Goal: Information Seeking & Learning: Learn about a topic

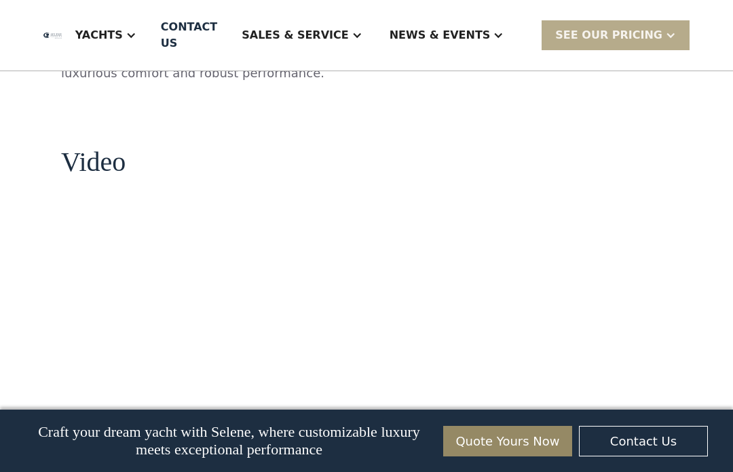
click at [123, 34] on div "Yachts" at bounding box center [99, 35] width 48 height 16
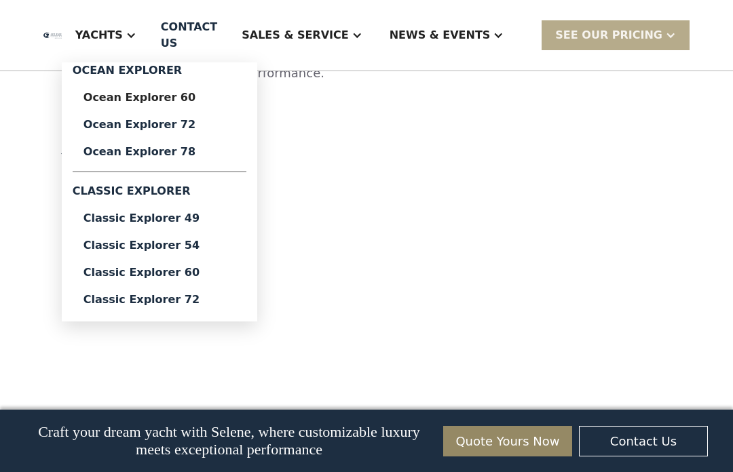
click at [143, 124] on div "Ocean Explorer 72" at bounding box center [159, 124] width 152 height 11
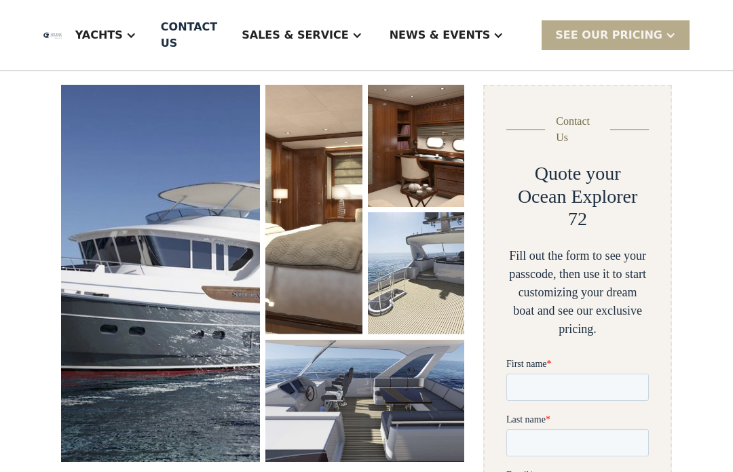
click at [179, 223] on img "open lightbox" at bounding box center [160, 274] width 199 height 377
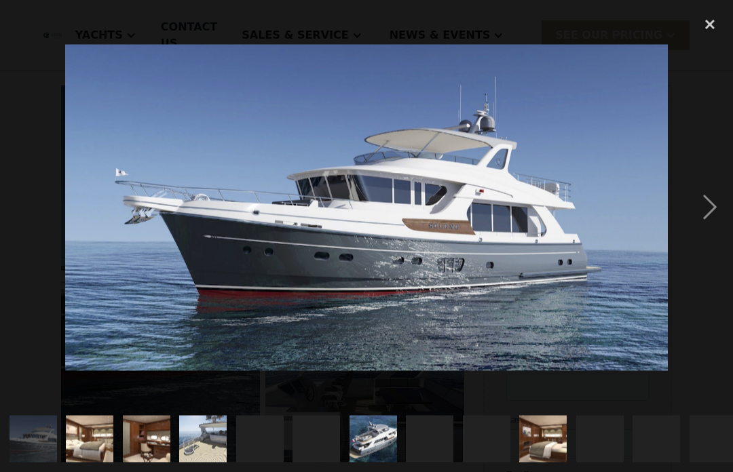
scroll to position [182, 0]
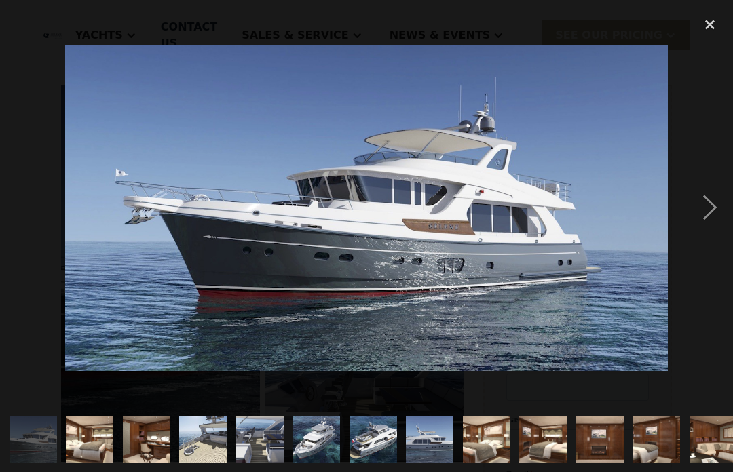
click at [712, 223] on div "next image" at bounding box center [710, 208] width 46 height 397
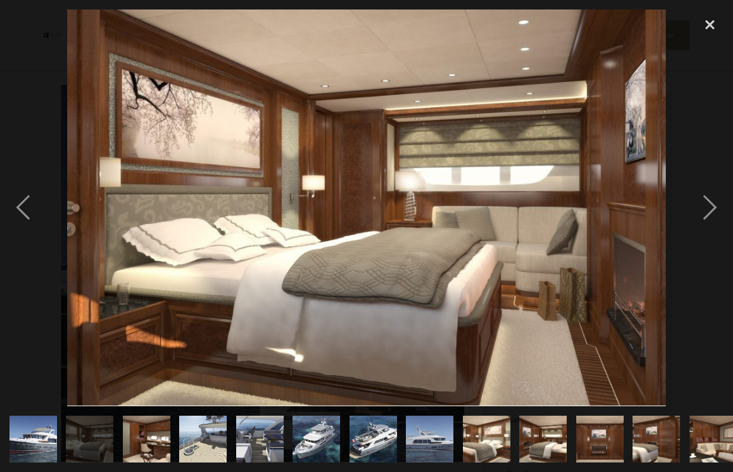
click at [732, 231] on div "next image" at bounding box center [710, 208] width 46 height 397
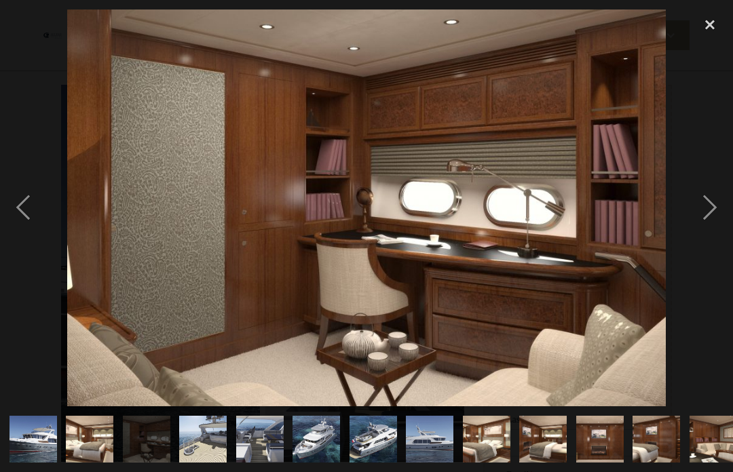
click at [727, 208] on div "next image" at bounding box center [710, 208] width 46 height 397
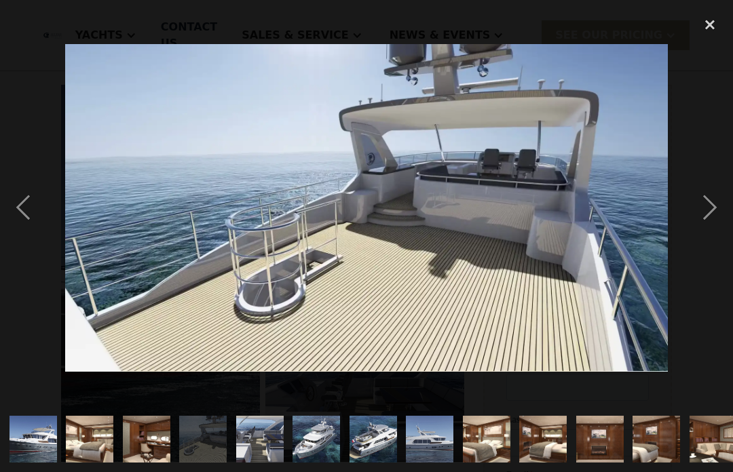
click at [724, 216] on div "next image" at bounding box center [710, 208] width 46 height 397
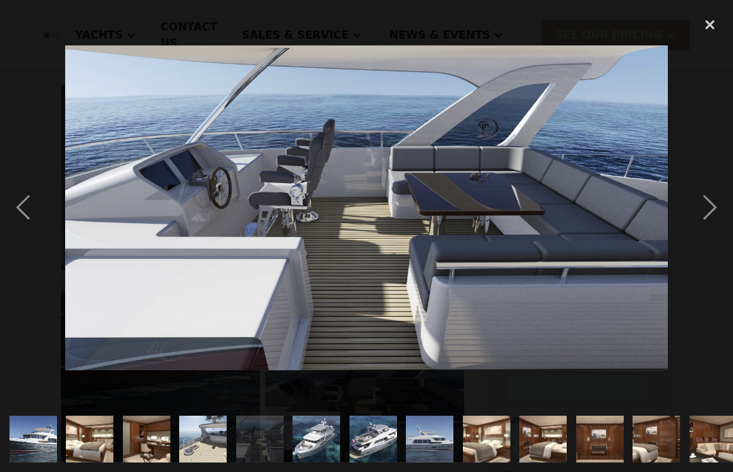
click at [729, 208] on div "next image" at bounding box center [710, 208] width 46 height 397
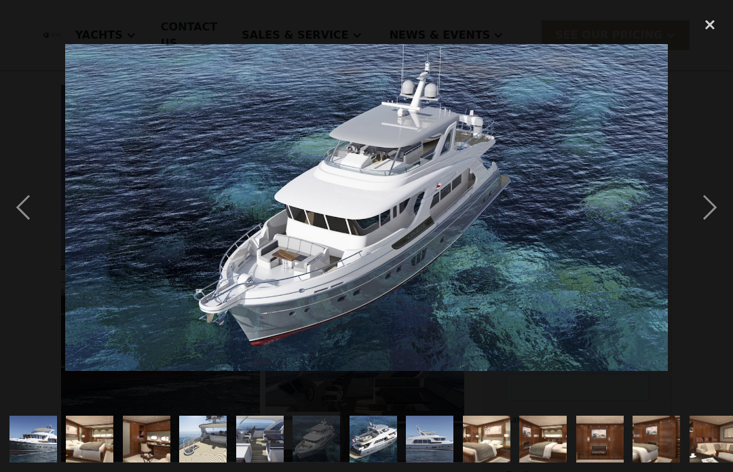
click at [729, 211] on div "next image" at bounding box center [710, 208] width 46 height 397
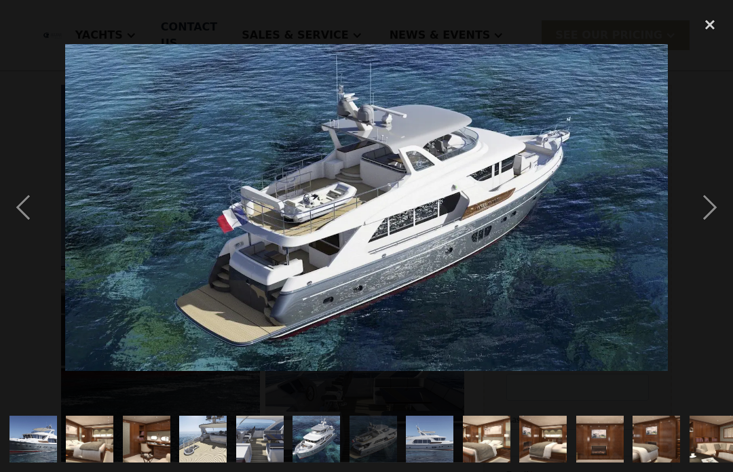
click at [732, 206] on div "next image" at bounding box center [710, 208] width 46 height 397
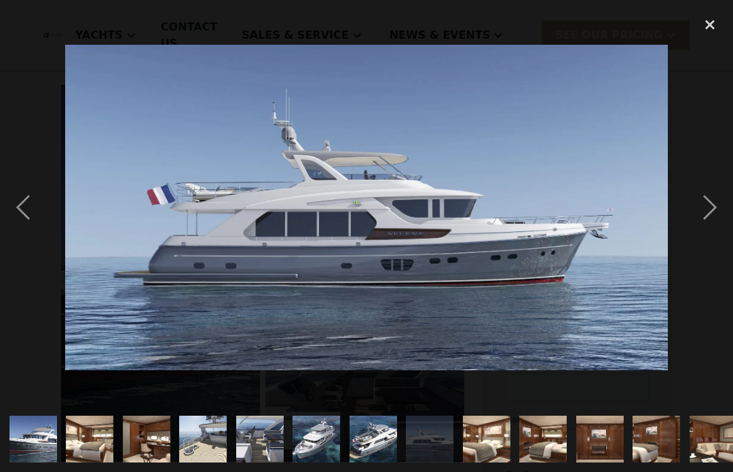
click at [711, 227] on div "next image" at bounding box center [710, 208] width 46 height 397
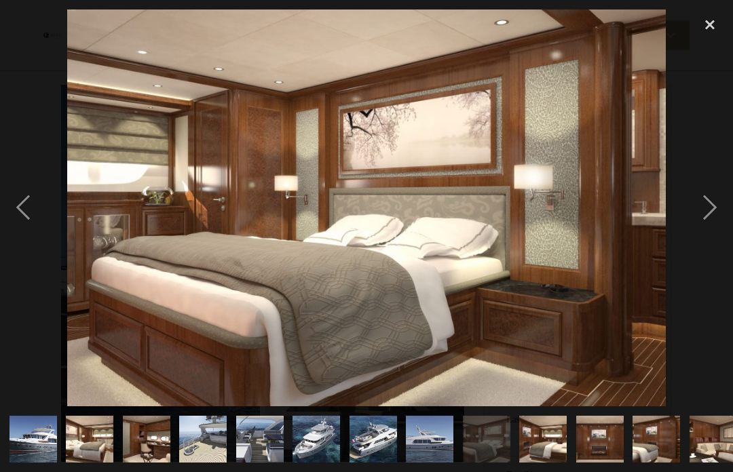
click at [714, 231] on div "next image" at bounding box center [710, 208] width 46 height 397
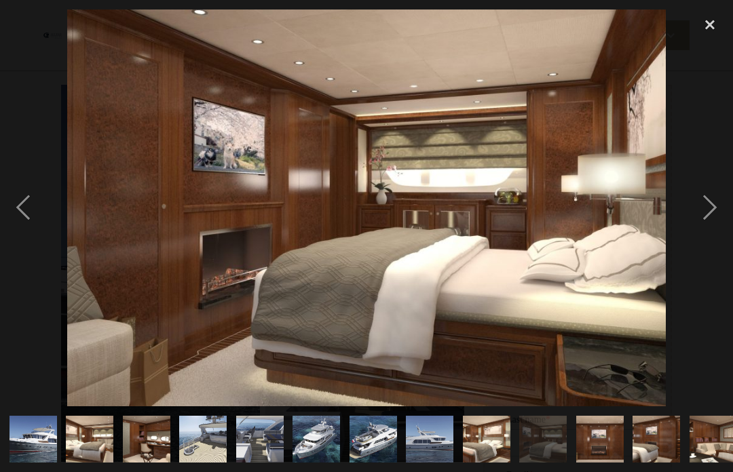
scroll to position [0, 0]
click at [710, 231] on div "next image" at bounding box center [710, 208] width 46 height 397
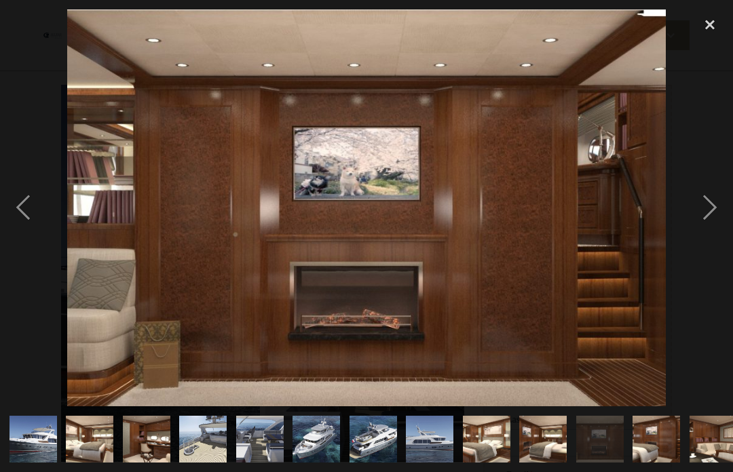
click at [713, 232] on div "next image" at bounding box center [710, 208] width 46 height 397
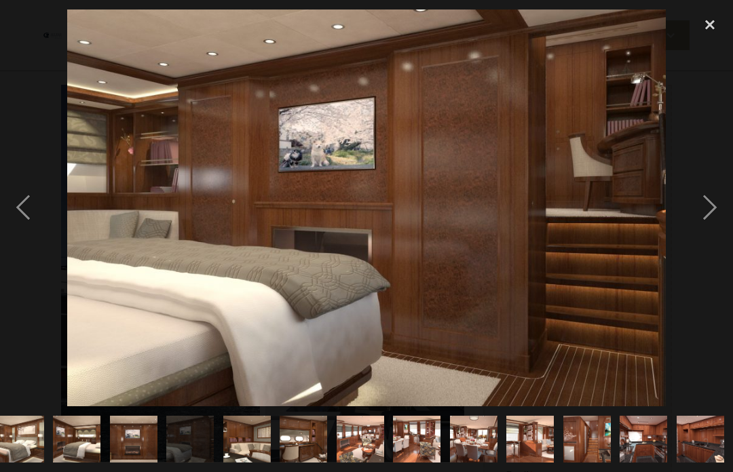
scroll to position [0, 586]
click at [713, 232] on div "next image" at bounding box center [710, 208] width 46 height 397
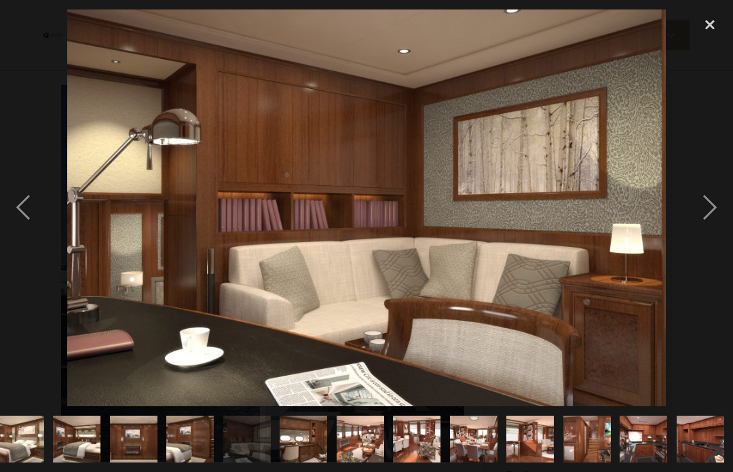
click at [712, 231] on div "next image" at bounding box center [710, 208] width 46 height 397
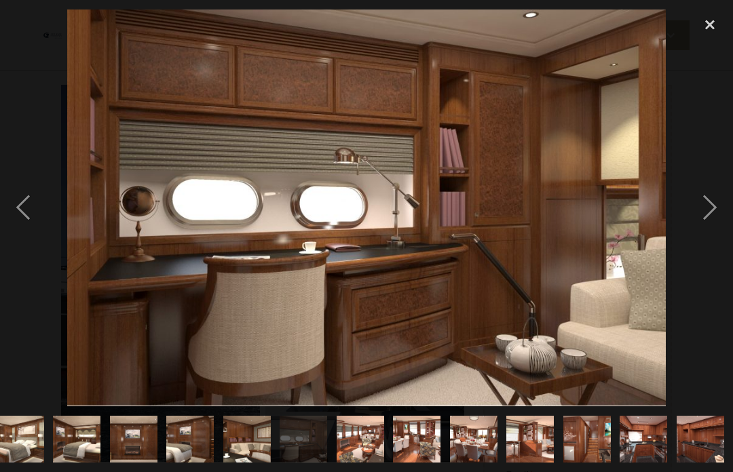
click at [715, 229] on div "next image" at bounding box center [710, 208] width 46 height 397
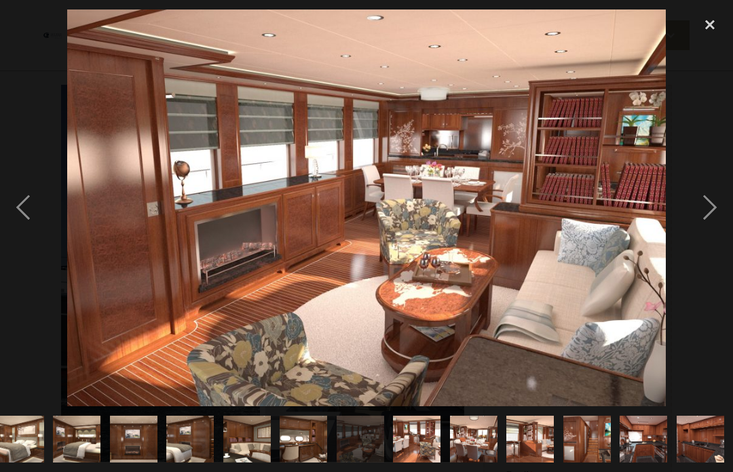
click at [715, 228] on div "next image" at bounding box center [710, 208] width 46 height 397
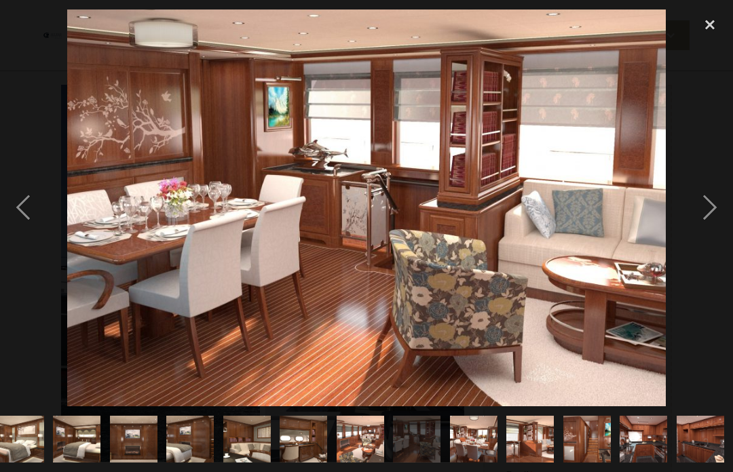
click at [27, 230] on div "previous image" at bounding box center [23, 208] width 46 height 397
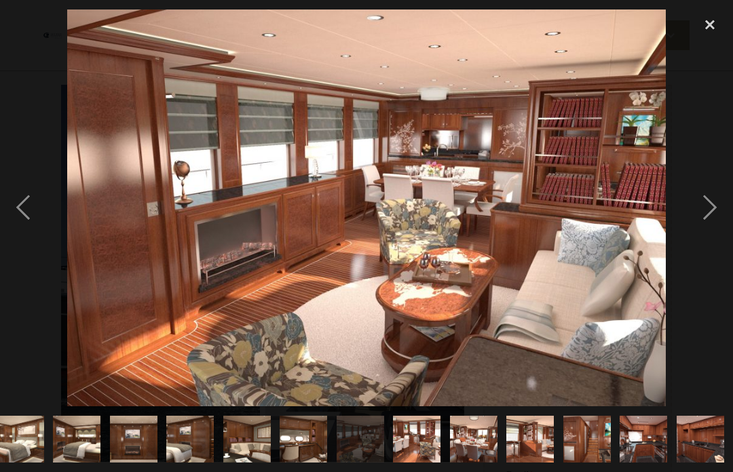
click at [721, 229] on div "next image" at bounding box center [710, 208] width 46 height 397
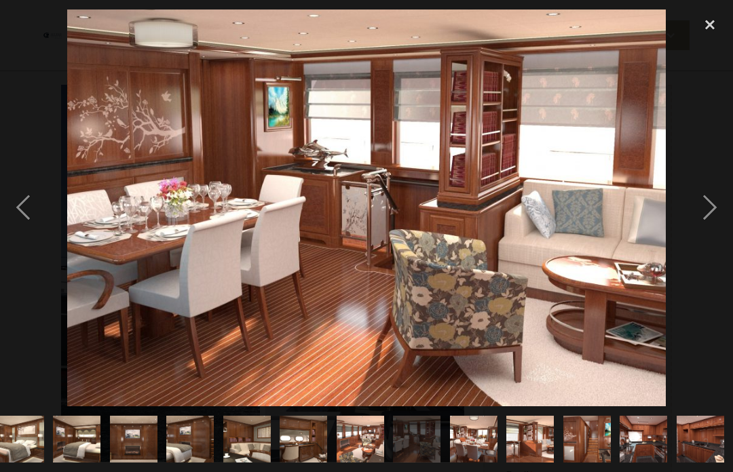
click at [724, 231] on div "next image" at bounding box center [710, 208] width 46 height 397
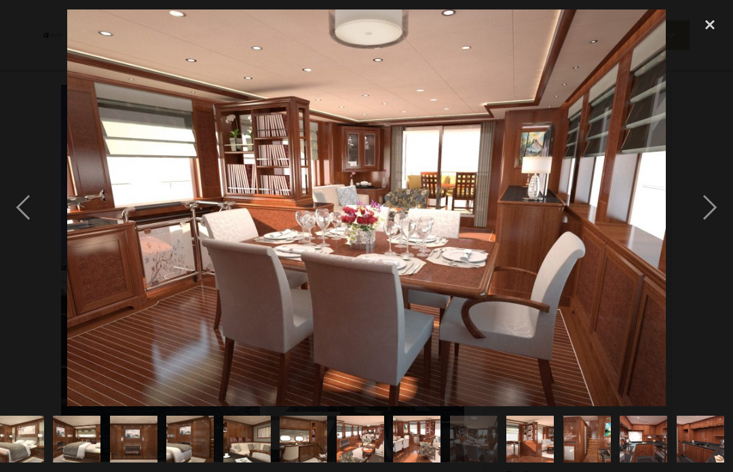
click at [723, 233] on div "next image" at bounding box center [710, 208] width 46 height 397
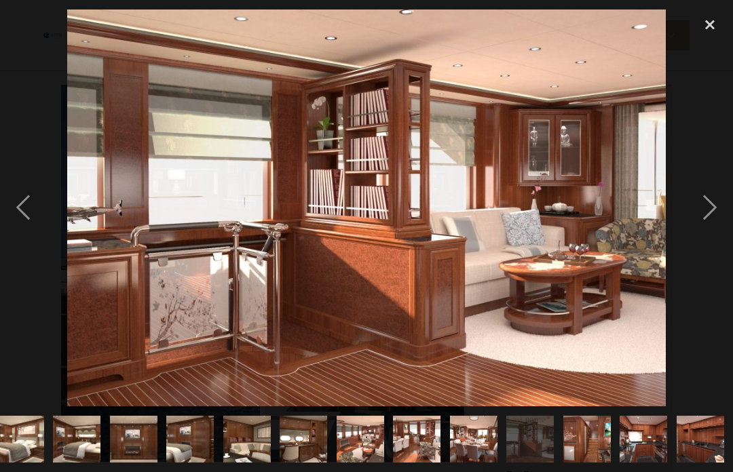
click at [725, 229] on div "next image" at bounding box center [710, 208] width 46 height 397
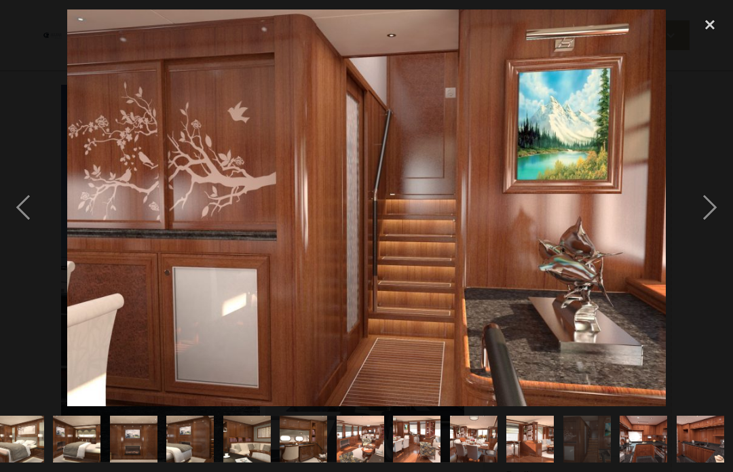
click at [725, 229] on div "next image" at bounding box center [710, 208] width 46 height 397
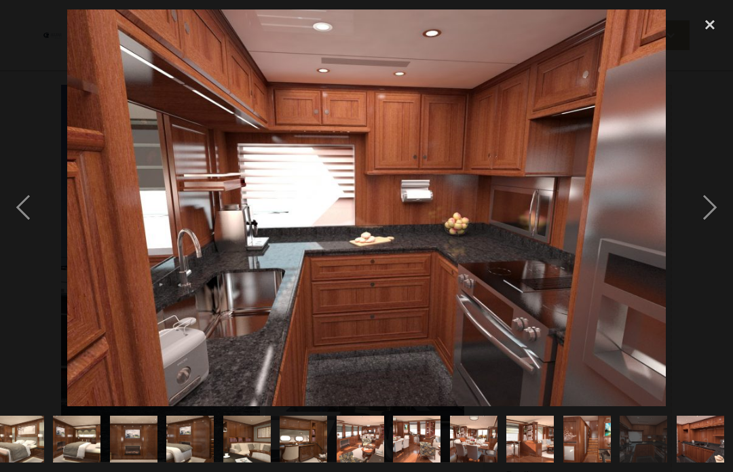
click at [725, 227] on div "next image" at bounding box center [710, 208] width 46 height 397
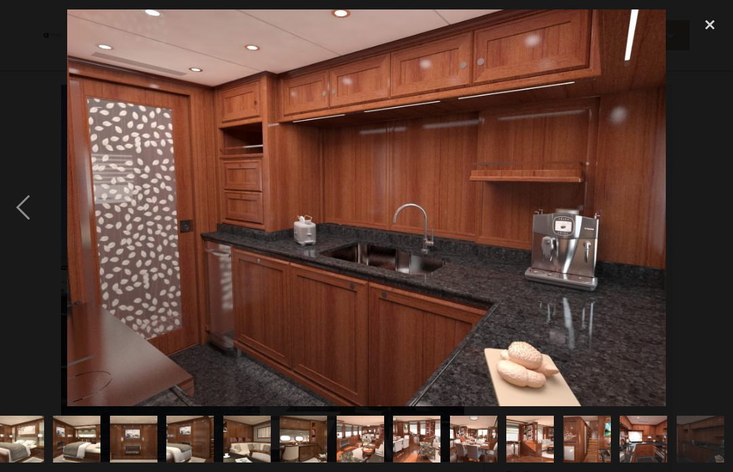
click at [726, 227] on div "next image" at bounding box center [710, 208] width 46 height 397
click at [713, 31] on div "close lightbox" at bounding box center [710, 25] width 46 height 30
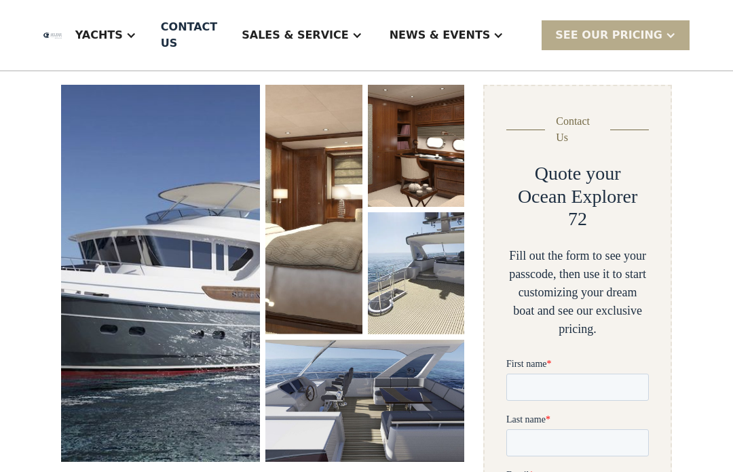
scroll to position [0, 0]
click at [123, 31] on div "Yachts" at bounding box center [99, 35] width 48 height 16
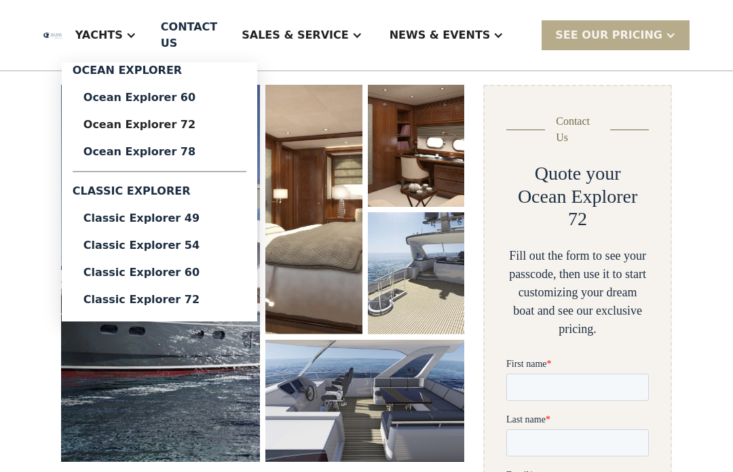
click at [217, 155] on div "Ocean Explorer 78" at bounding box center [159, 152] width 152 height 11
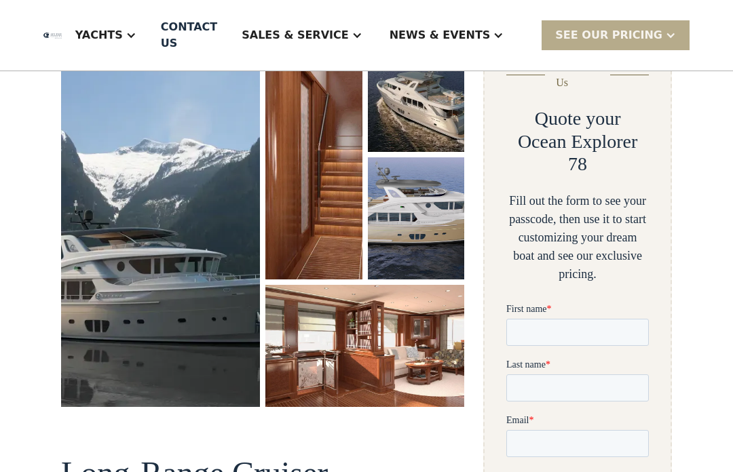
scroll to position [238, 0]
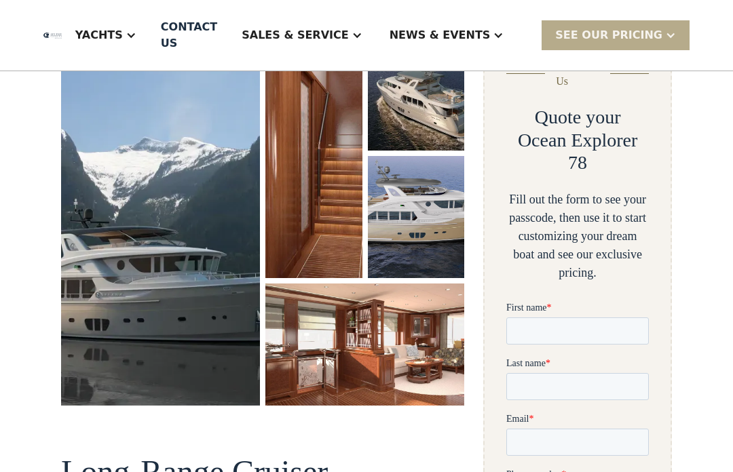
click at [376, 341] on img "open lightbox" at bounding box center [364, 345] width 199 height 122
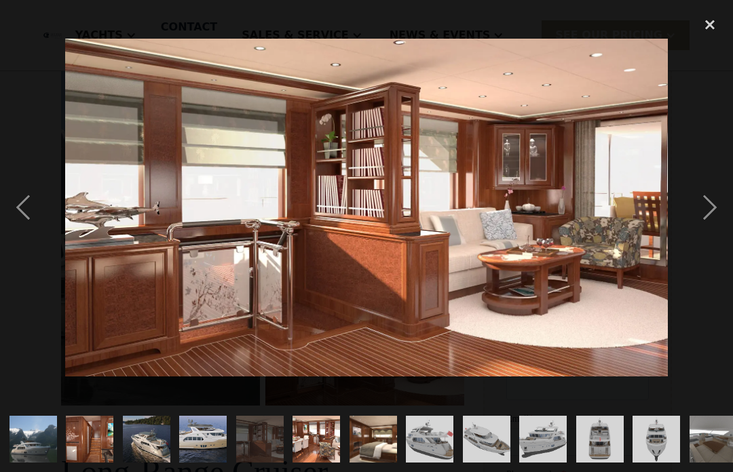
scroll to position [0, 0]
click at [713, 230] on div "next image" at bounding box center [710, 208] width 46 height 397
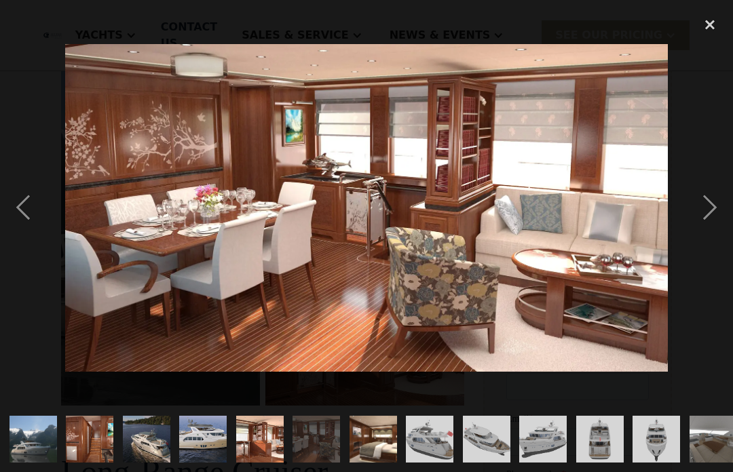
click at [713, 232] on div "next image" at bounding box center [710, 208] width 46 height 397
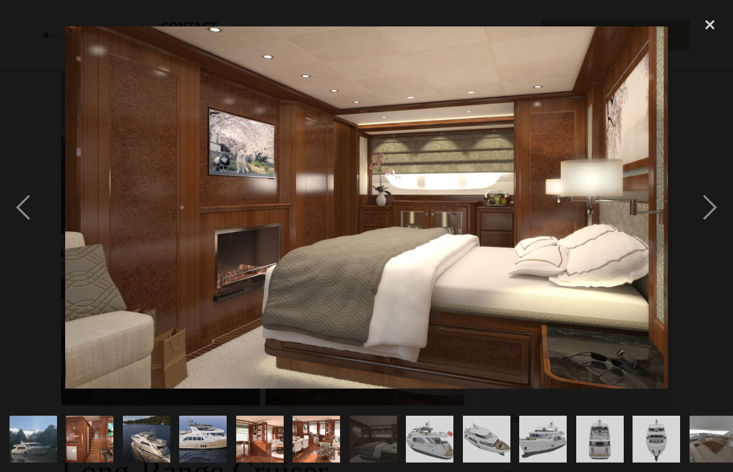
click at [717, 235] on div "next image" at bounding box center [710, 208] width 46 height 397
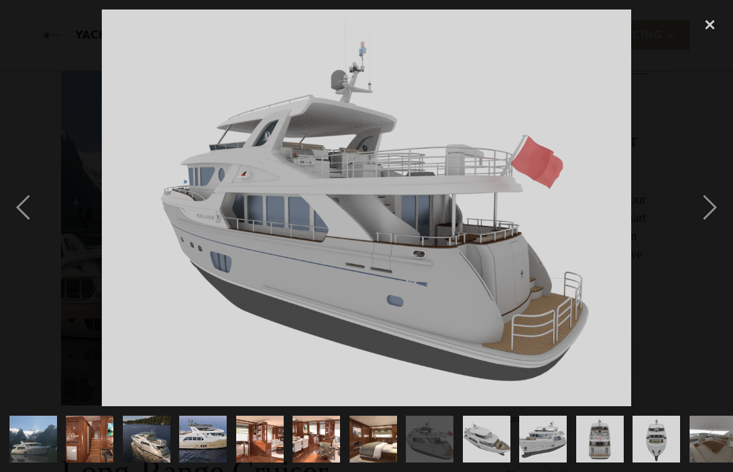
click at [717, 232] on div "next image" at bounding box center [710, 208] width 46 height 397
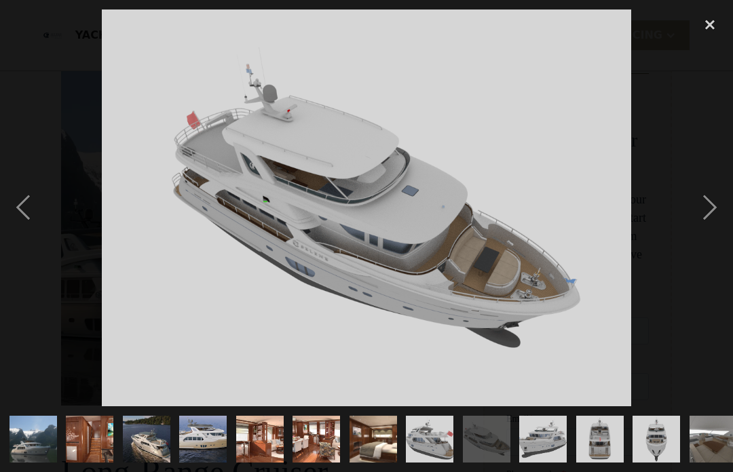
click at [715, 231] on div "next image" at bounding box center [710, 208] width 46 height 397
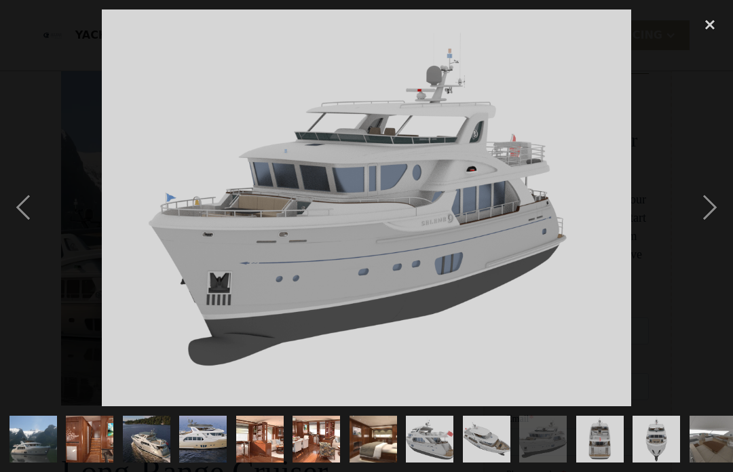
click at [723, 228] on div "next image" at bounding box center [710, 208] width 46 height 397
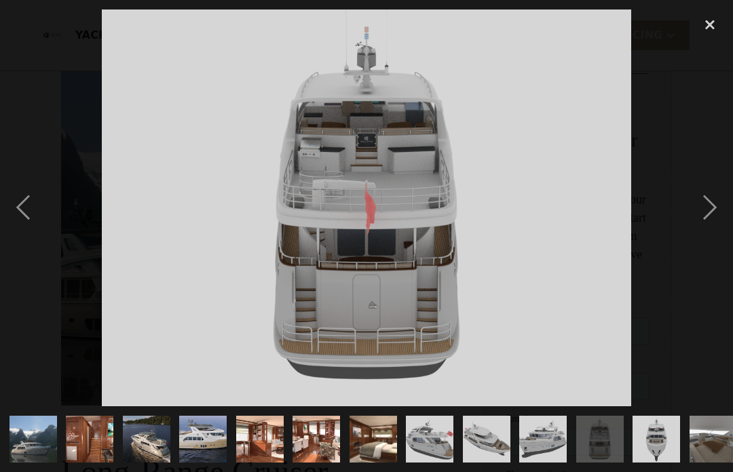
click at [723, 230] on div "next image" at bounding box center [710, 208] width 46 height 397
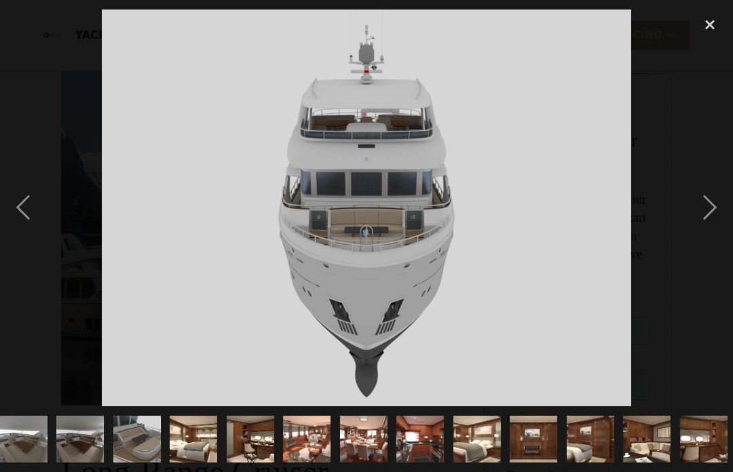
scroll to position [0, 690]
click at [723, 230] on div "next image" at bounding box center [710, 208] width 46 height 397
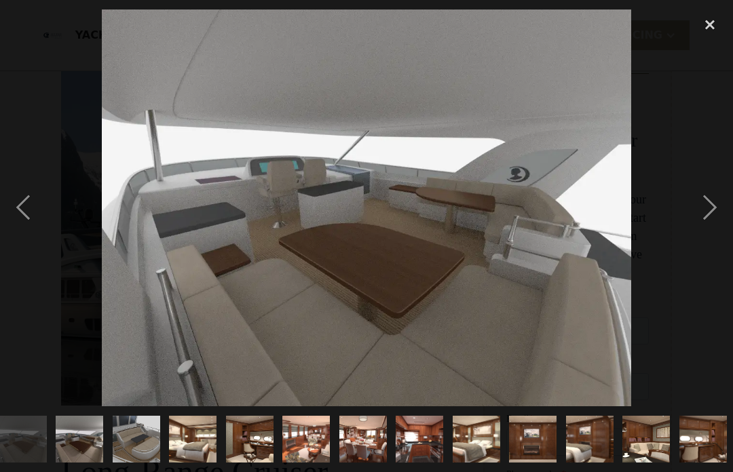
click at [723, 229] on div "next image" at bounding box center [710, 208] width 46 height 397
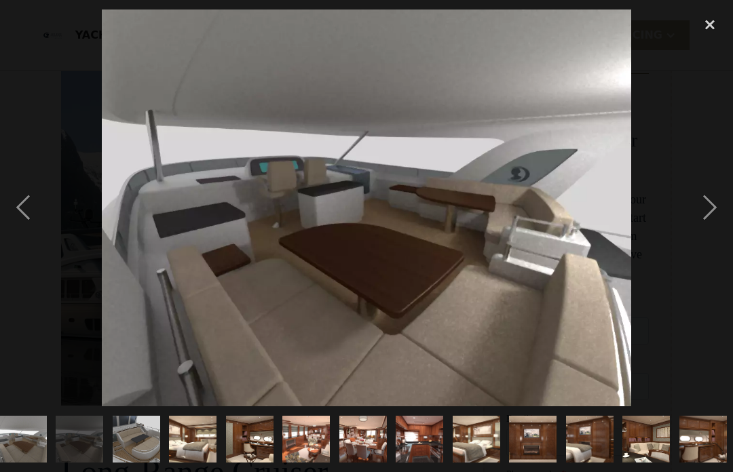
click at [724, 229] on div "next image" at bounding box center [710, 208] width 46 height 397
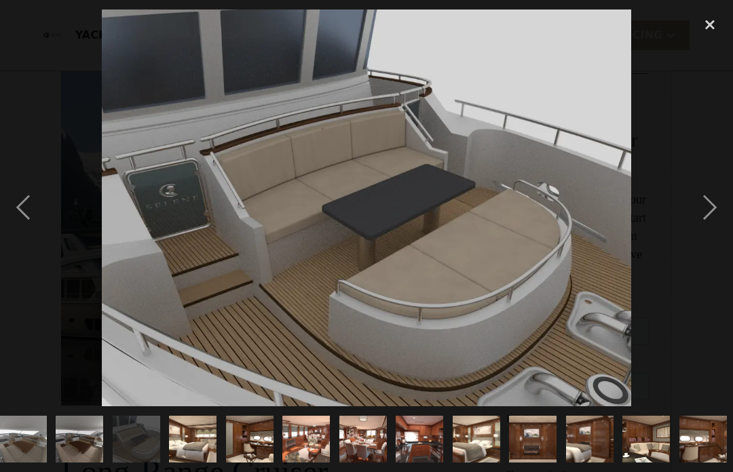
click at [724, 229] on div "next image" at bounding box center [710, 208] width 46 height 397
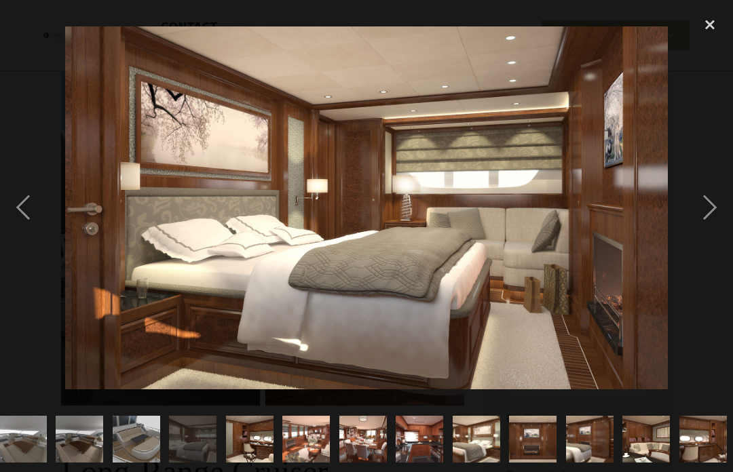
click at [720, 236] on div "next image" at bounding box center [710, 208] width 46 height 397
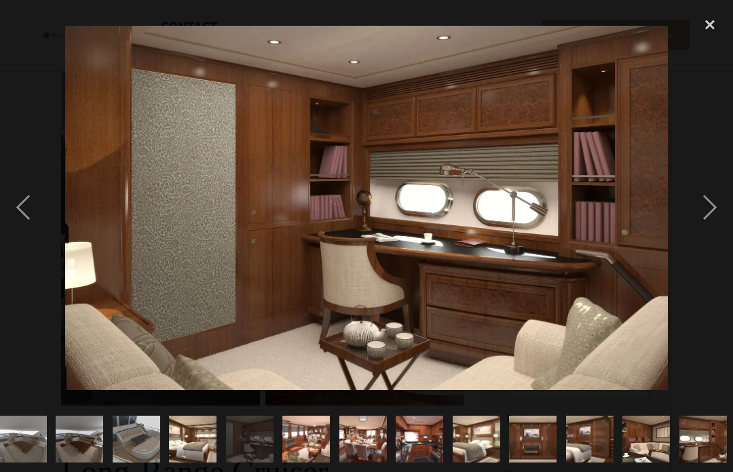
click at [724, 231] on div "next image" at bounding box center [710, 208] width 46 height 397
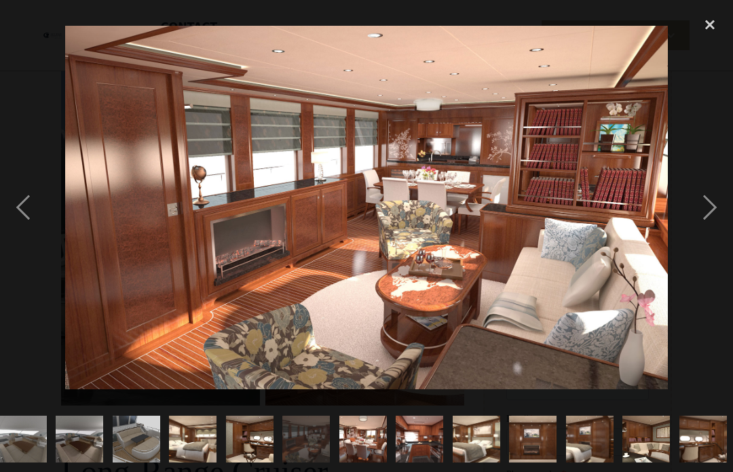
click at [724, 229] on div "next image" at bounding box center [710, 208] width 46 height 397
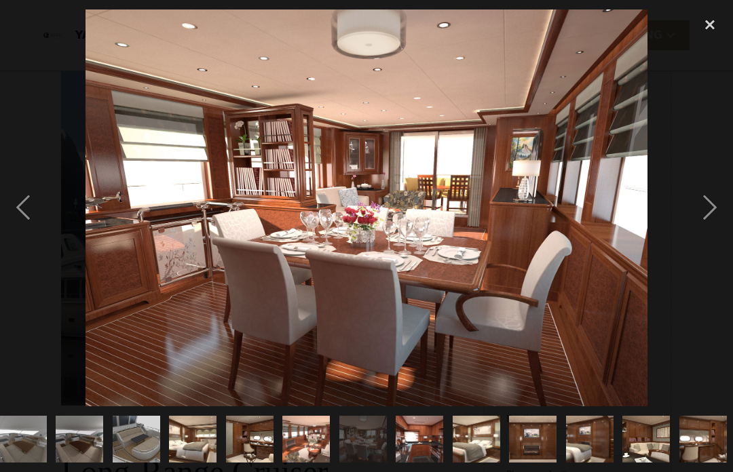
click at [725, 232] on div "next image" at bounding box center [710, 208] width 46 height 397
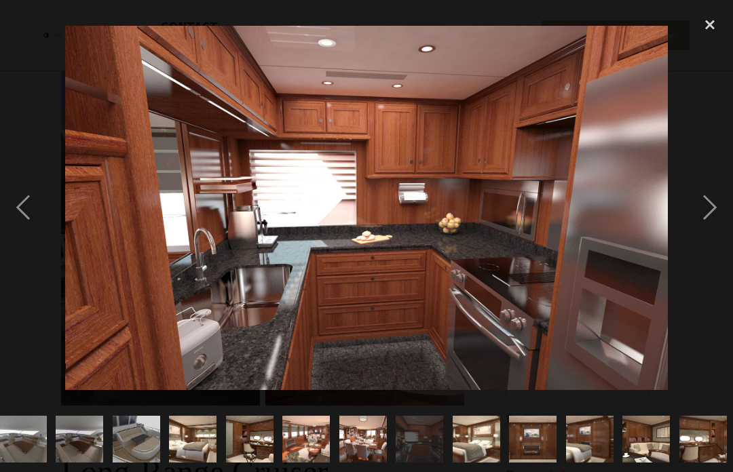
click at [725, 230] on div "next image" at bounding box center [710, 208] width 46 height 397
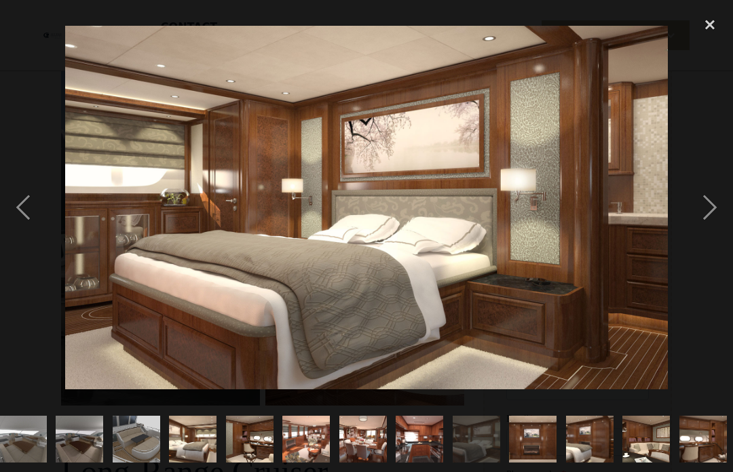
click at [725, 229] on div "next image" at bounding box center [710, 208] width 46 height 397
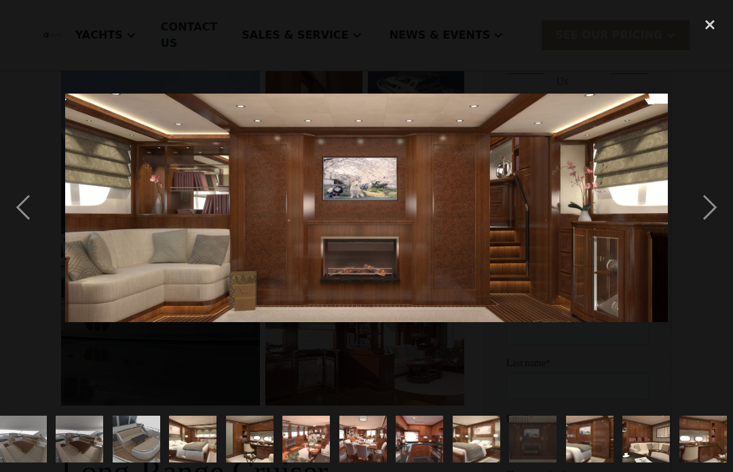
click at [726, 229] on div "next image" at bounding box center [710, 208] width 46 height 397
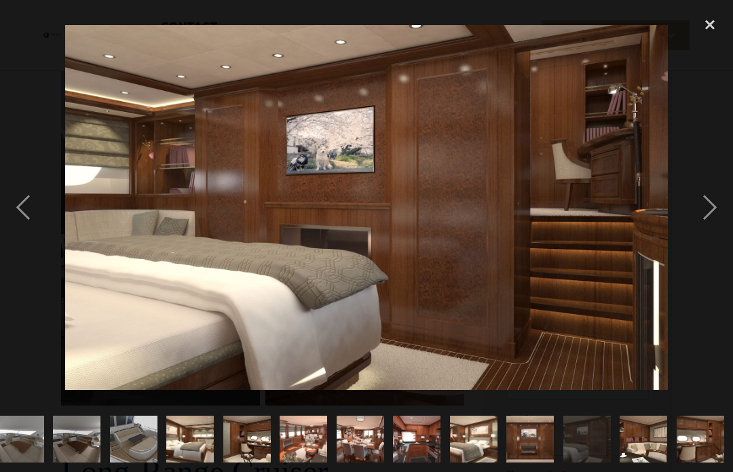
scroll to position [0, 835]
click at [726, 229] on div "next image" at bounding box center [710, 208] width 46 height 397
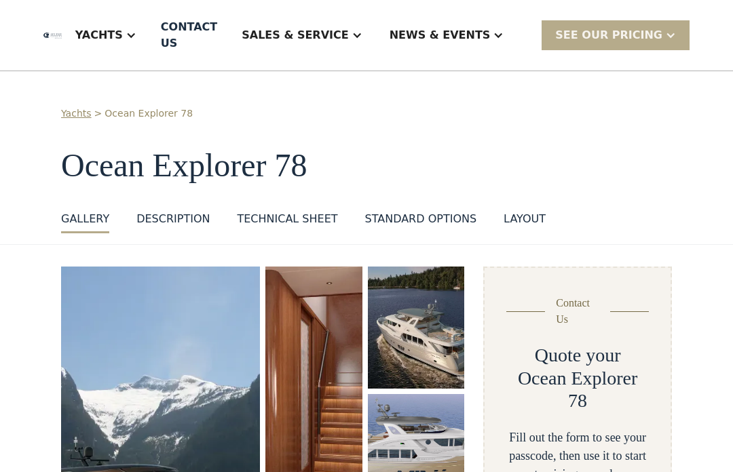
scroll to position [286, 0]
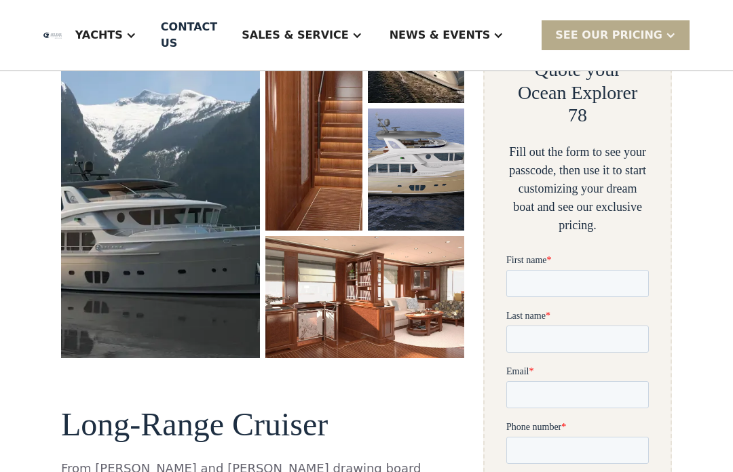
click at [123, 35] on div "Yachts" at bounding box center [99, 35] width 48 height 16
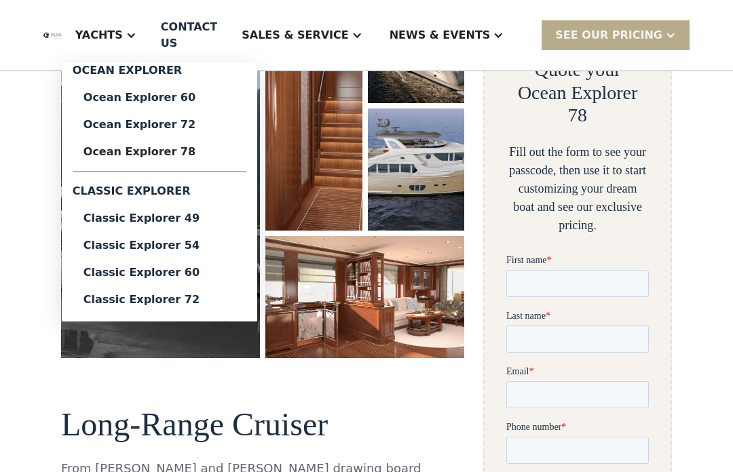
scroll to position [0, 0]
click at [123, 40] on div "Yachts" at bounding box center [99, 35] width 48 height 16
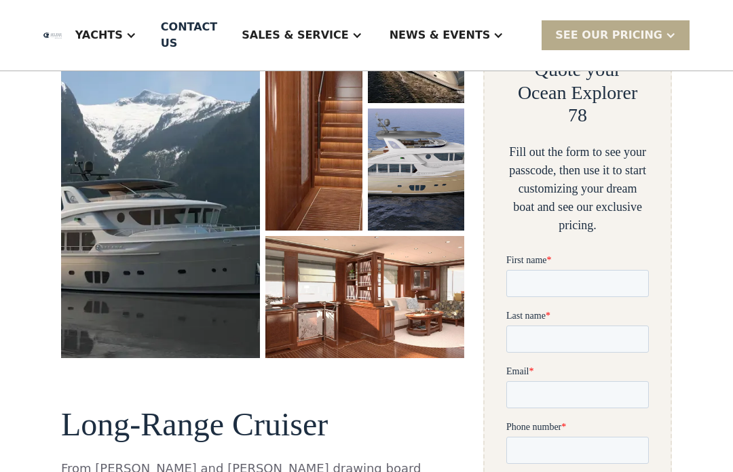
click at [123, 37] on div "Yachts" at bounding box center [99, 35] width 48 height 16
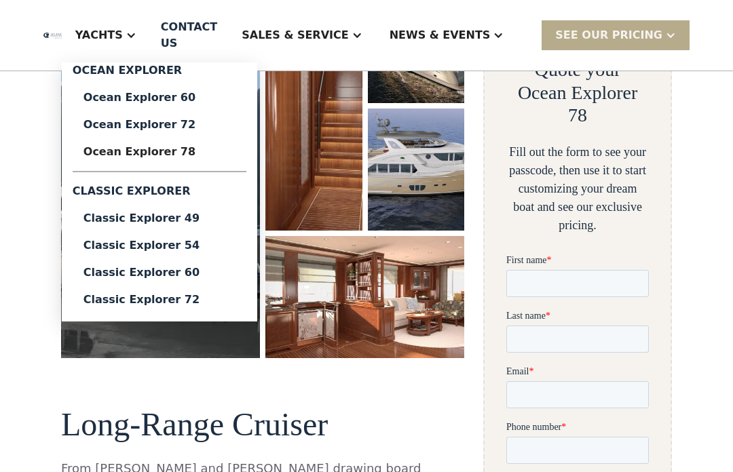
click at [214, 94] on div "Ocean Explorer 60" at bounding box center [159, 97] width 152 height 11
